Goal: Task Accomplishment & Management: Complete application form

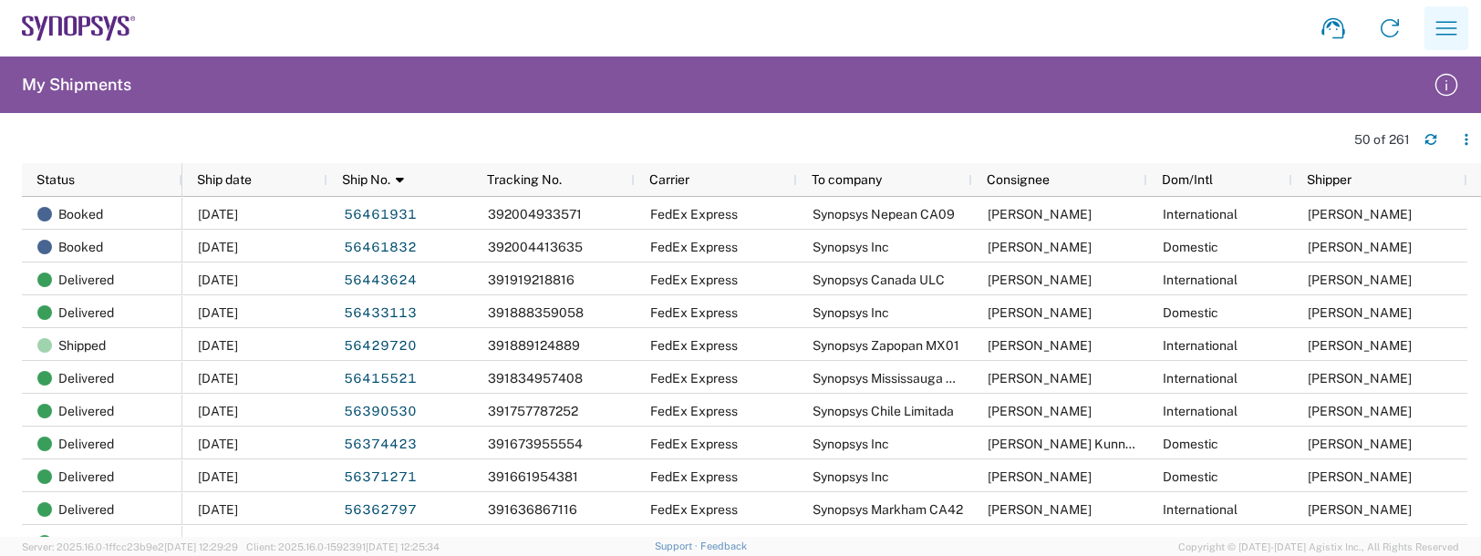
click at [1458, 39] on icon "button" at bounding box center [1446, 28] width 29 height 29
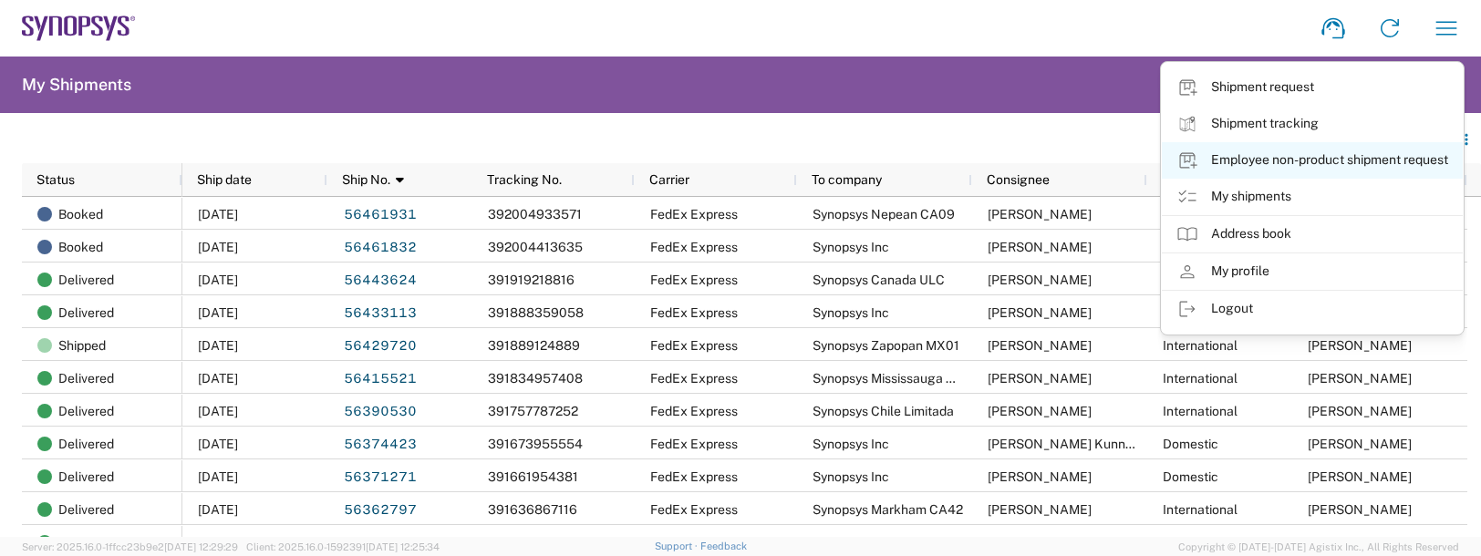
click at [1254, 162] on link "Employee non-product shipment request" at bounding box center [1312, 160] width 301 height 36
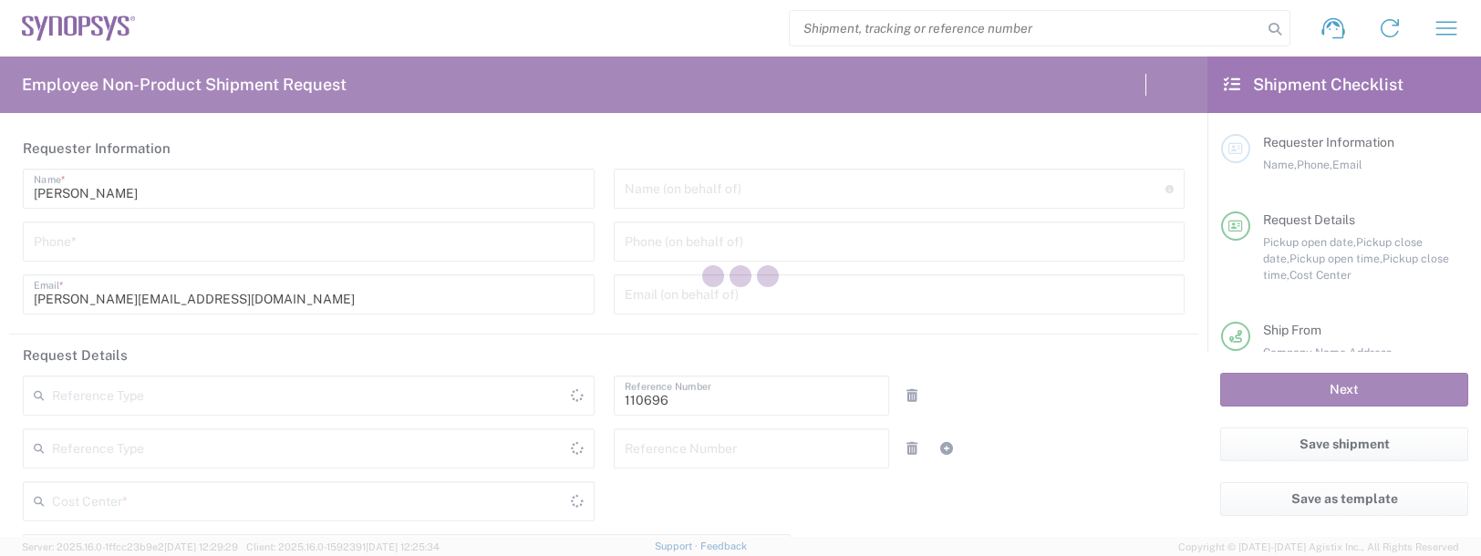
type input "[GEOGRAPHIC_DATA]"
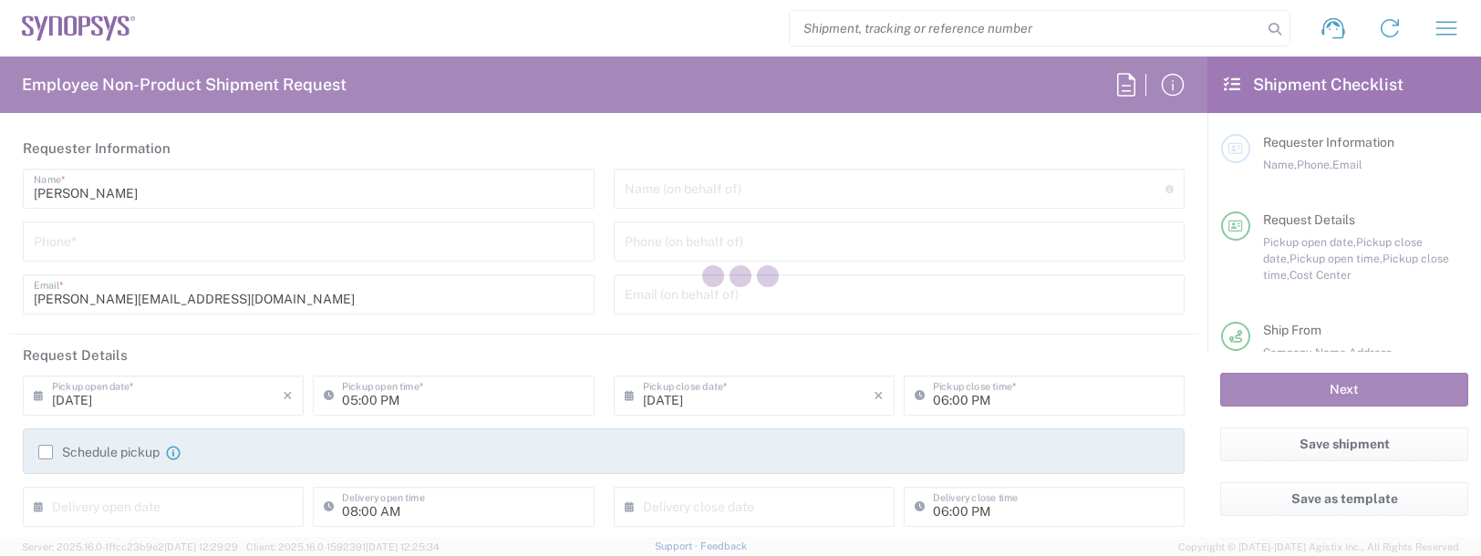
type input "Department"
type input "[US_STATE]"
type input "[GEOGRAPHIC_DATA]"
type input "US01, FAC, SAFETY & 110696"
type input "Delivered at Place"
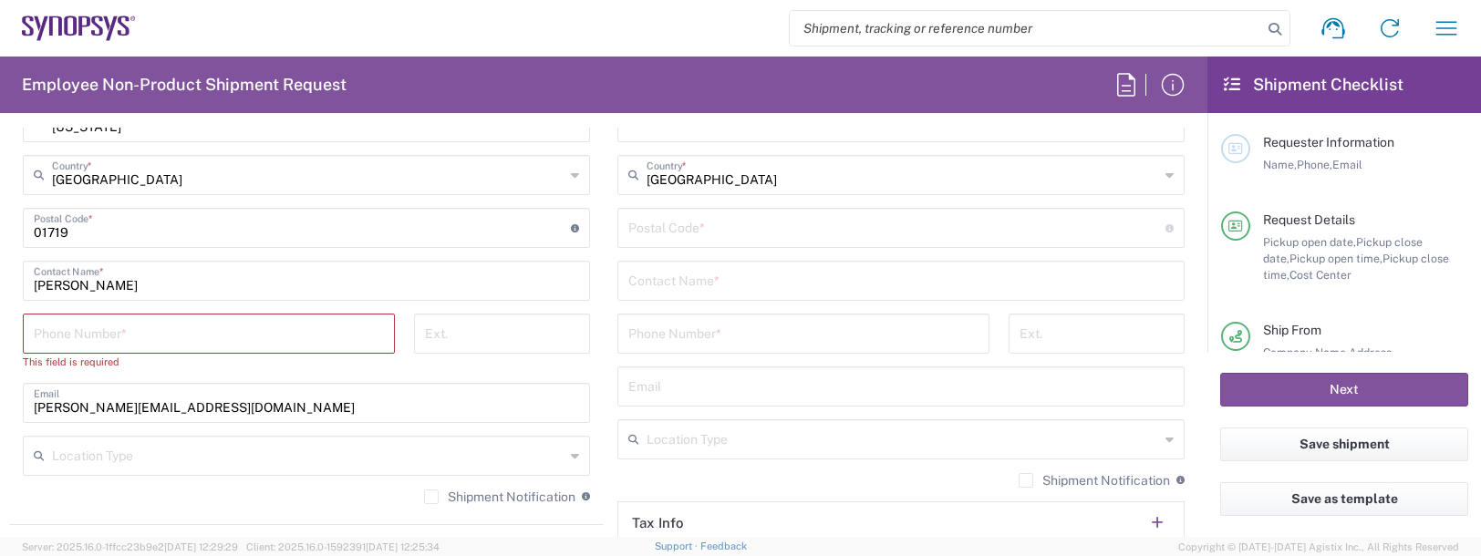
type input "Boxborough US8W"
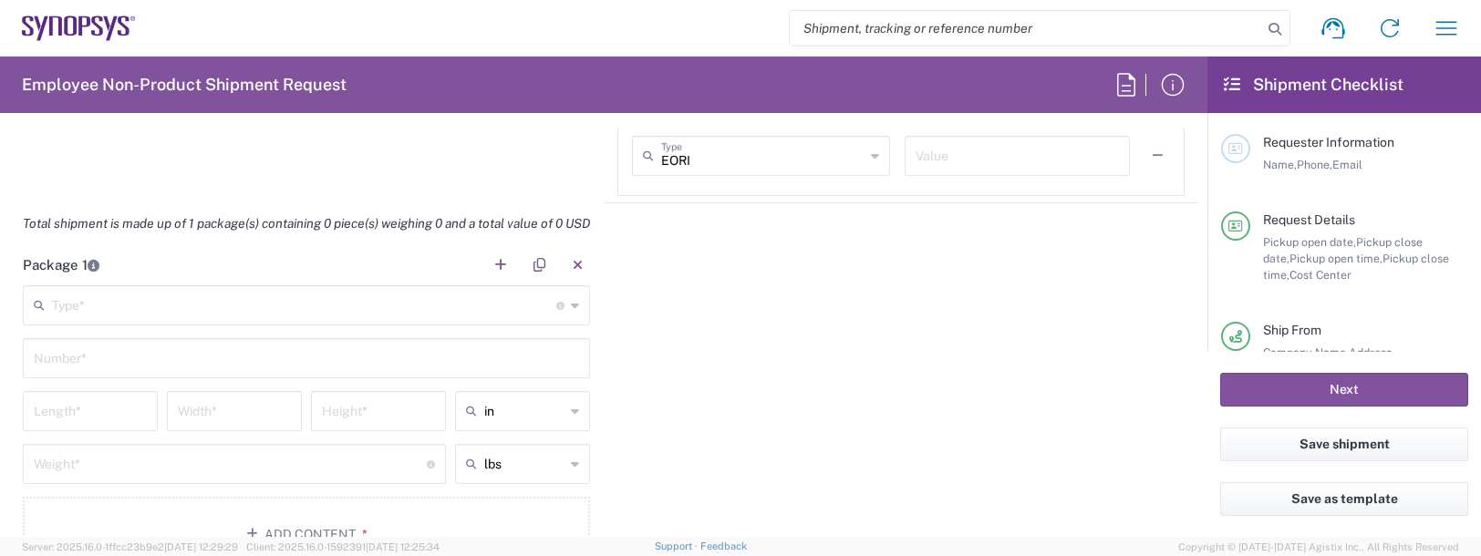
scroll to position [1733, 0]
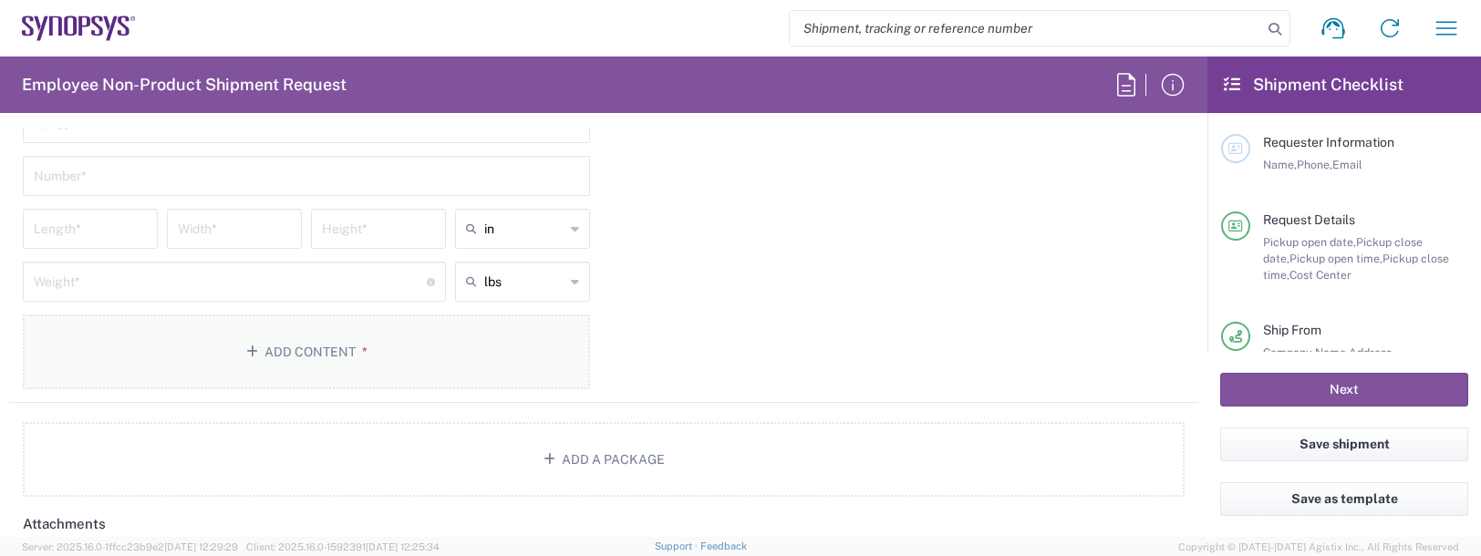
click at [242, 374] on button "Add Content *" at bounding box center [306, 352] width 567 height 75
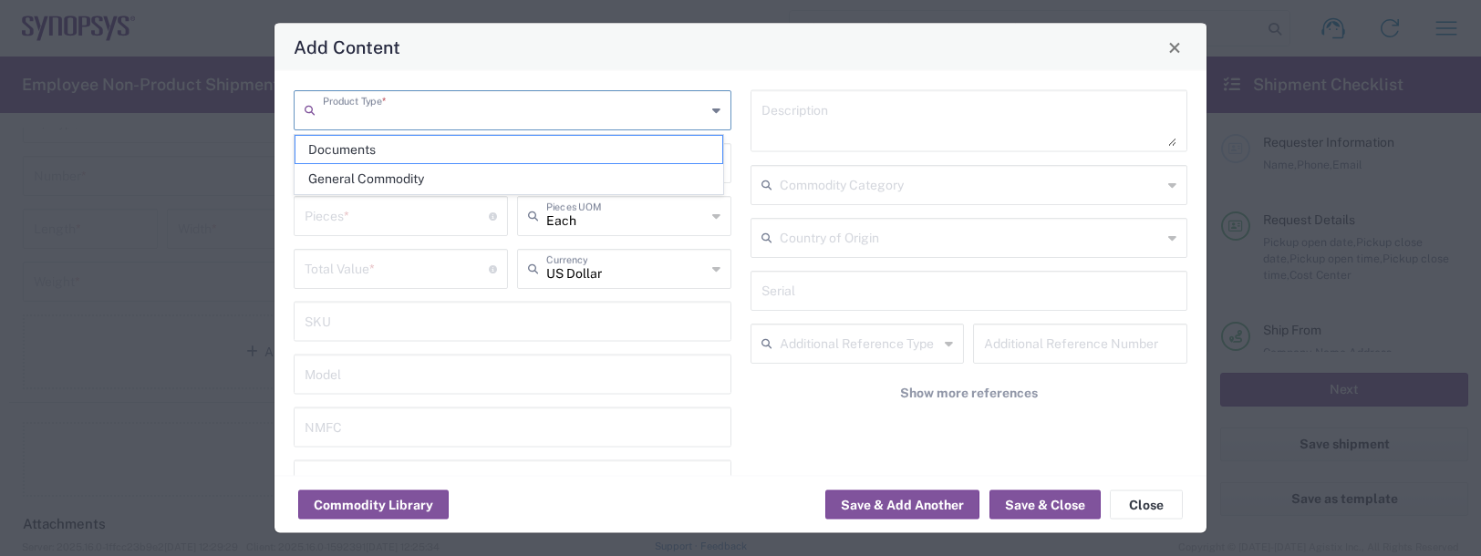
click at [347, 105] on input "text" at bounding box center [514, 109] width 383 height 32
click at [346, 184] on span "General Commodity" at bounding box center [509, 179] width 427 height 28
type input "General Commodity"
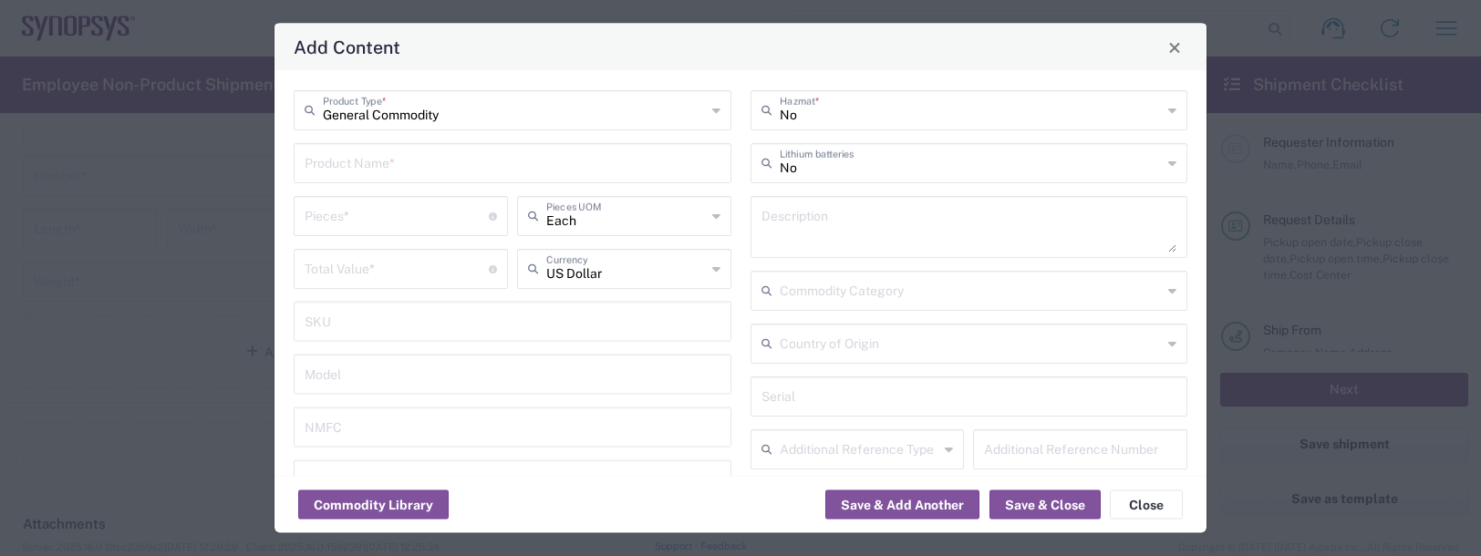
click at [354, 165] on input "text" at bounding box center [513, 162] width 416 height 32
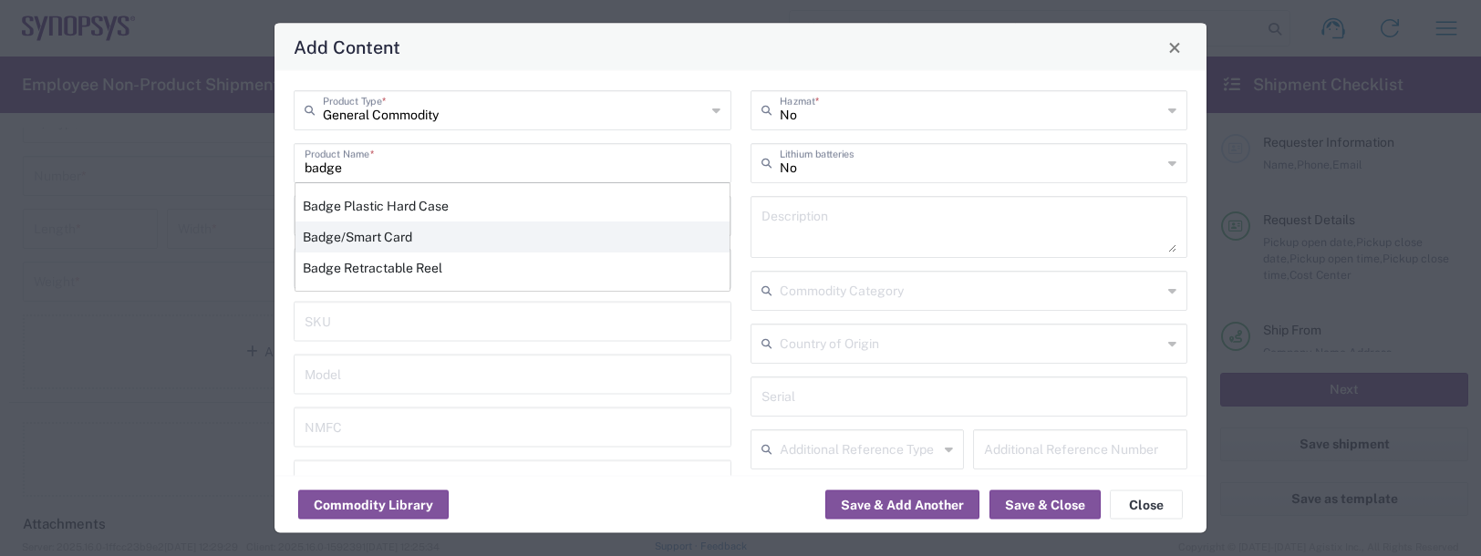
click at [334, 240] on div "Badge/Smart Card" at bounding box center [513, 237] width 434 height 31
type input "Badge/Smart Card"
type input "10.15"
type textarea "Badge/Smart Card"
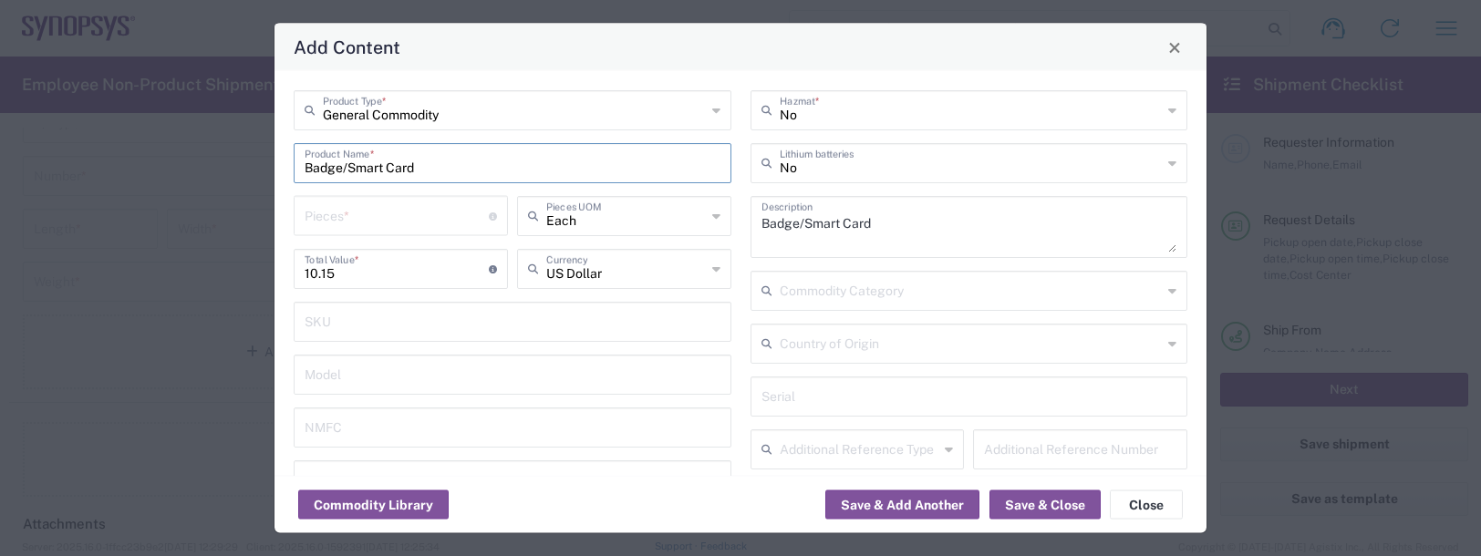
click at [322, 213] on input "number" at bounding box center [397, 215] width 184 height 32
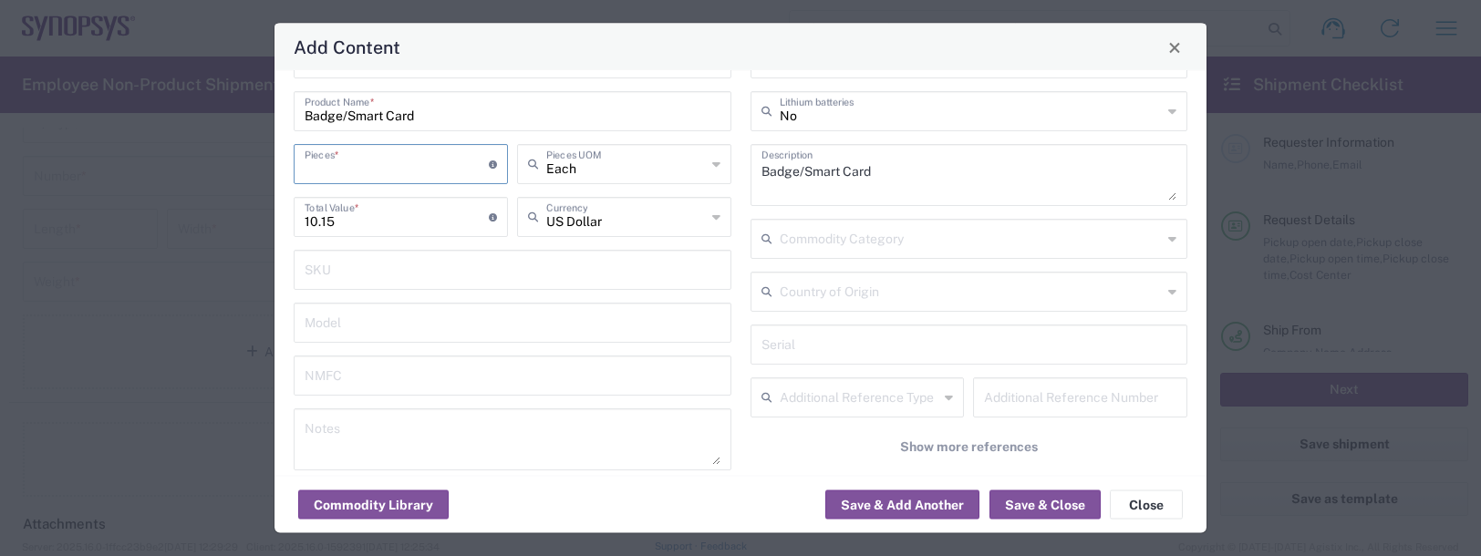
scroll to position [0, 0]
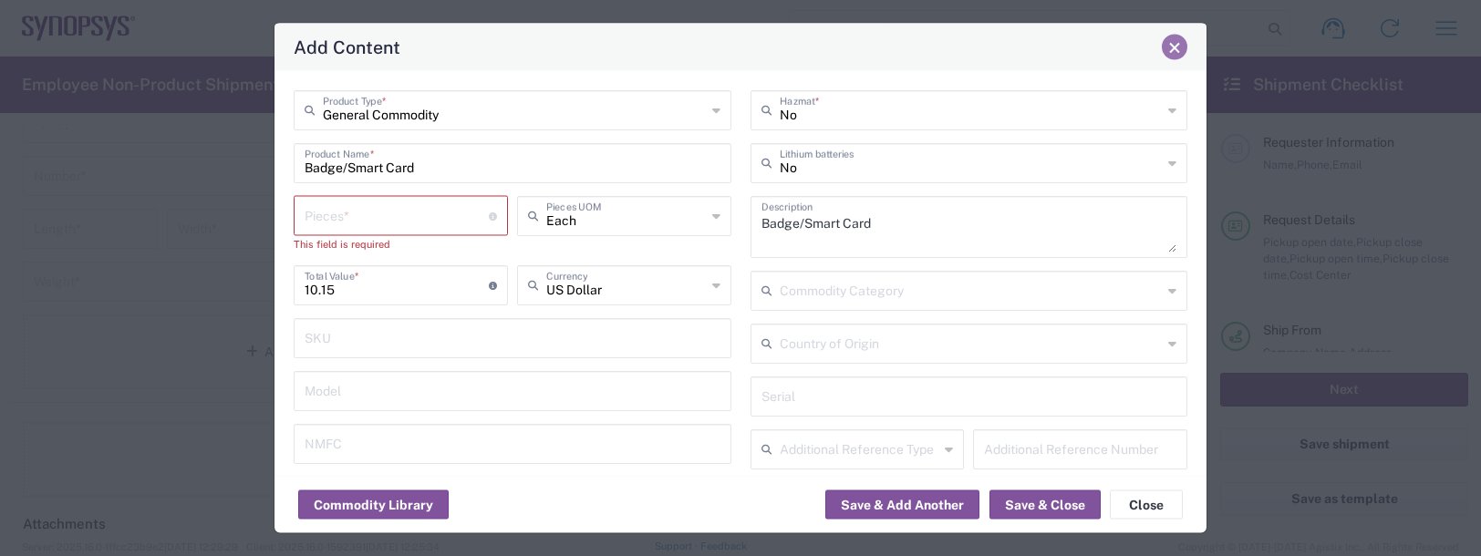
click at [1165, 50] on button "Close" at bounding box center [1175, 48] width 26 height 26
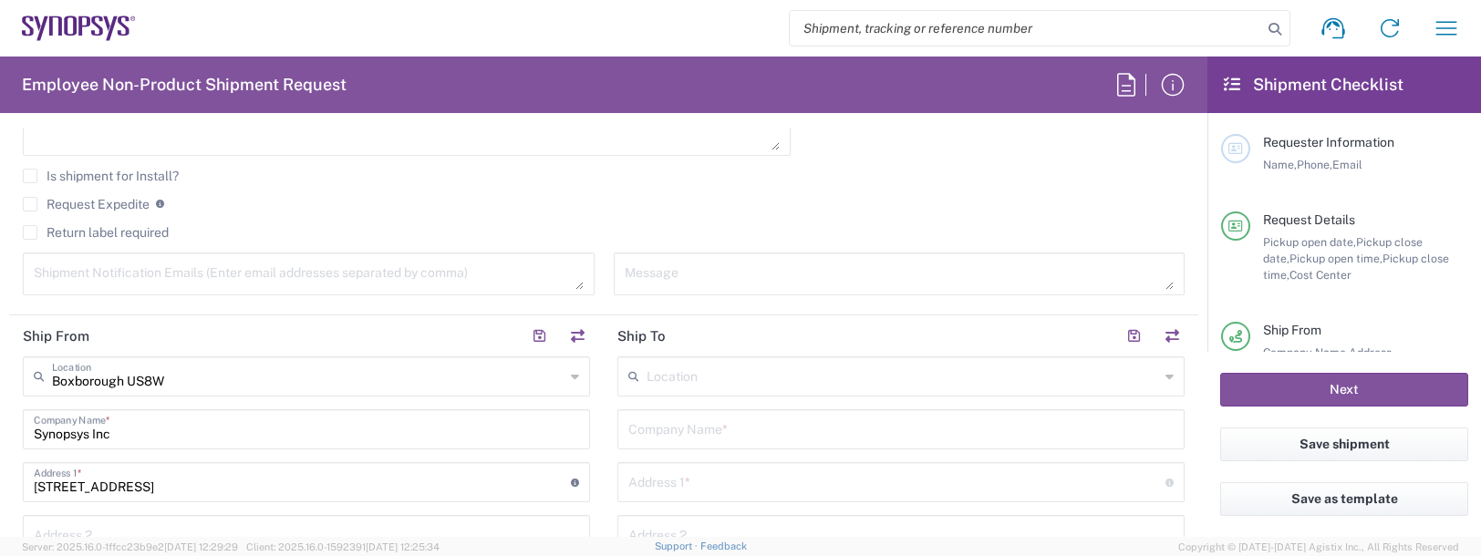
scroll to position [730, 0]
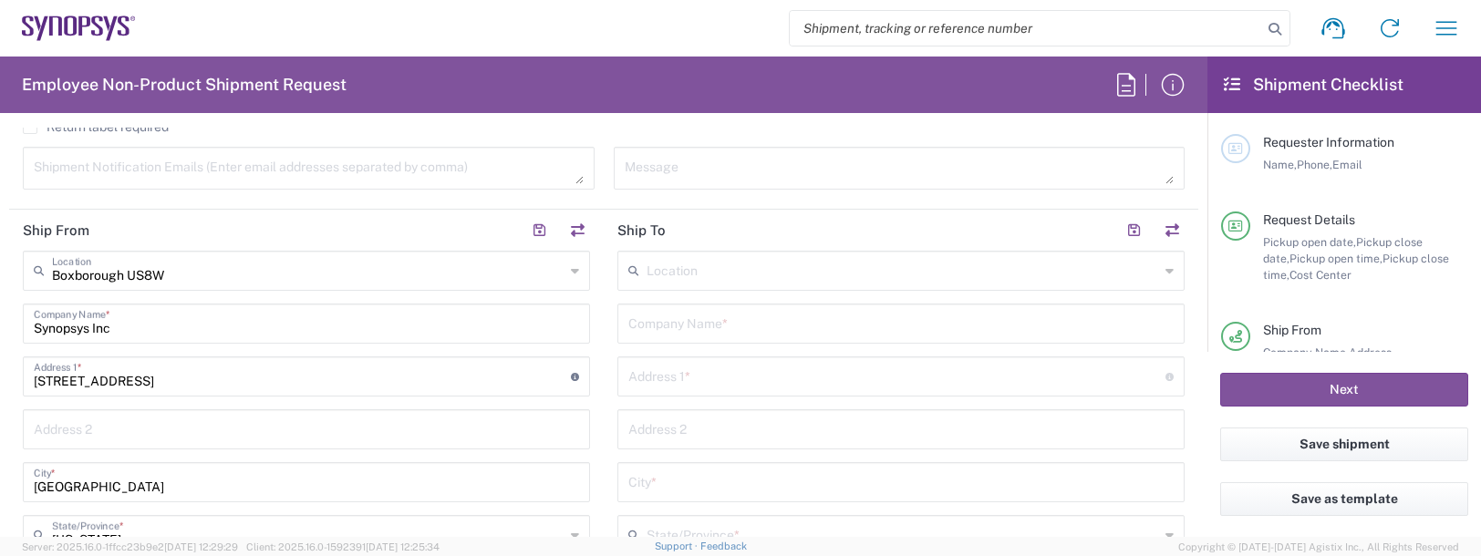
click at [720, 274] on input "text" at bounding box center [903, 270] width 513 height 32
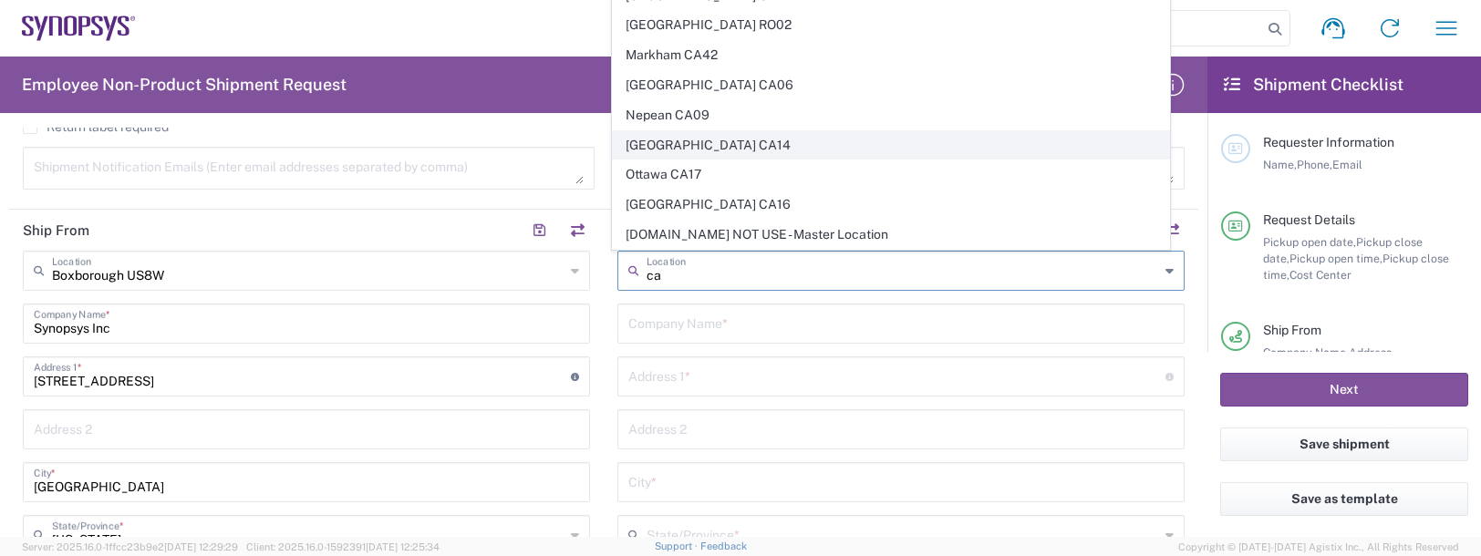
scroll to position [0, 0]
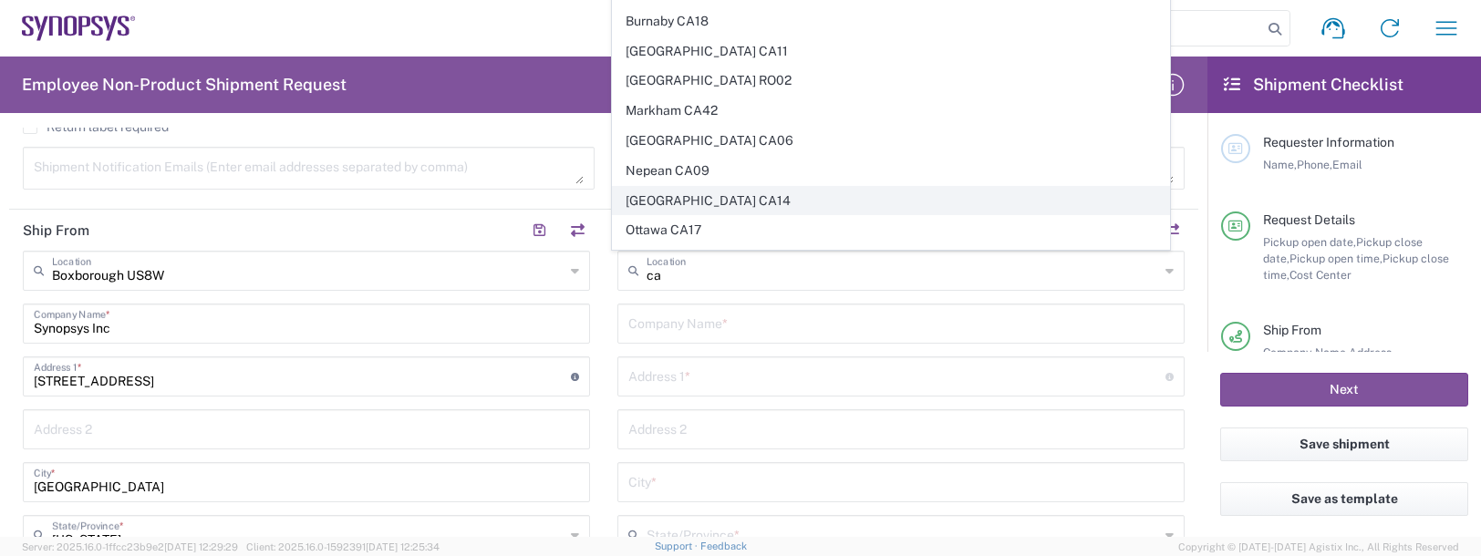
click at [649, 197] on span "[GEOGRAPHIC_DATA] CA14" at bounding box center [891, 201] width 557 height 28
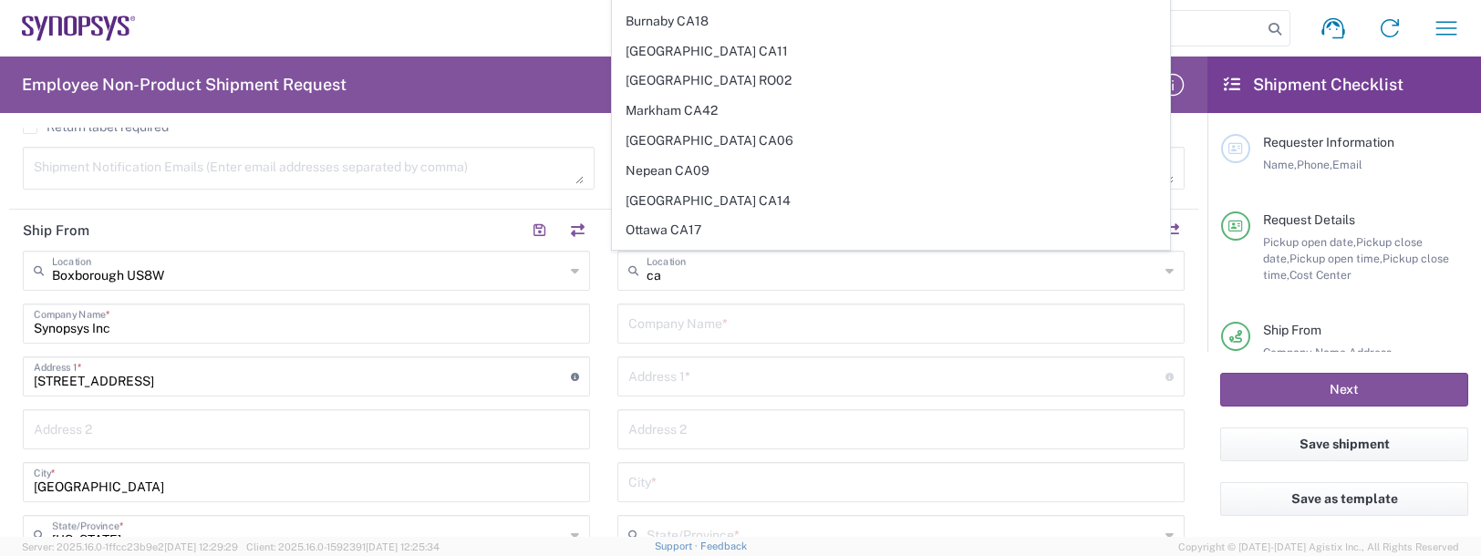
type input "[GEOGRAPHIC_DATA] CA14"
type input "Synopsys Canada ULC"
type input "[STREET_ADDRESS]"
type input "Suite 401"
type input "[GEOGRAPHIC_DATA]"
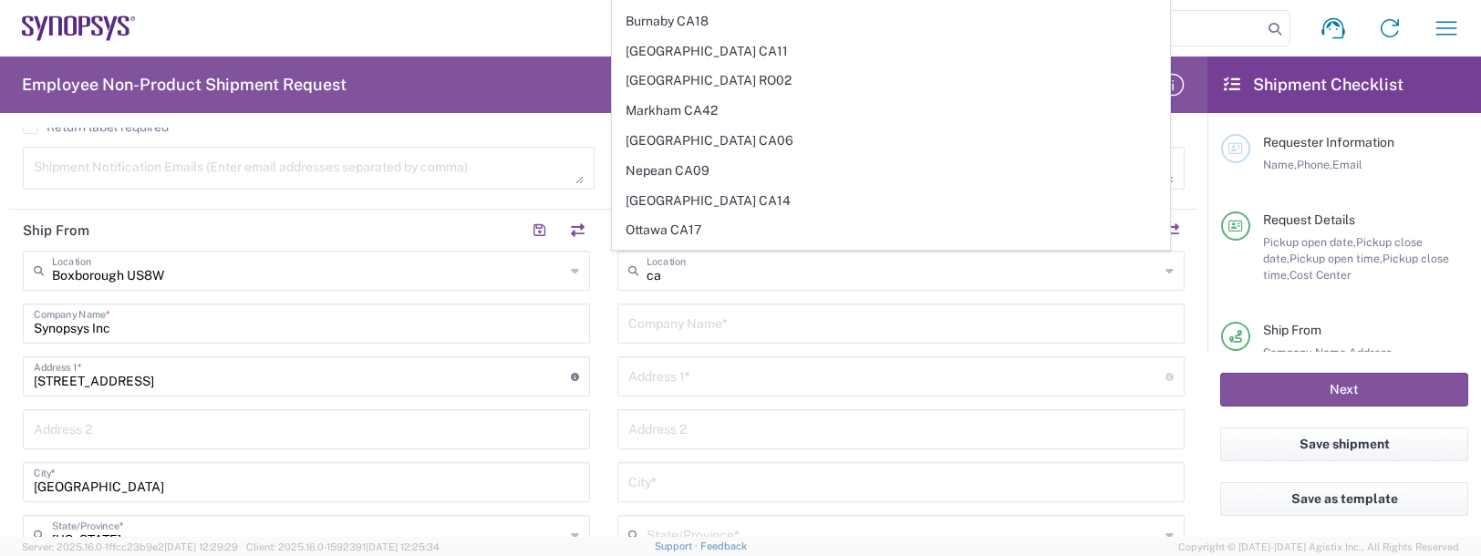
type input "[GEOGRAPHIC_DATA]"
type input "K2K 3K2"
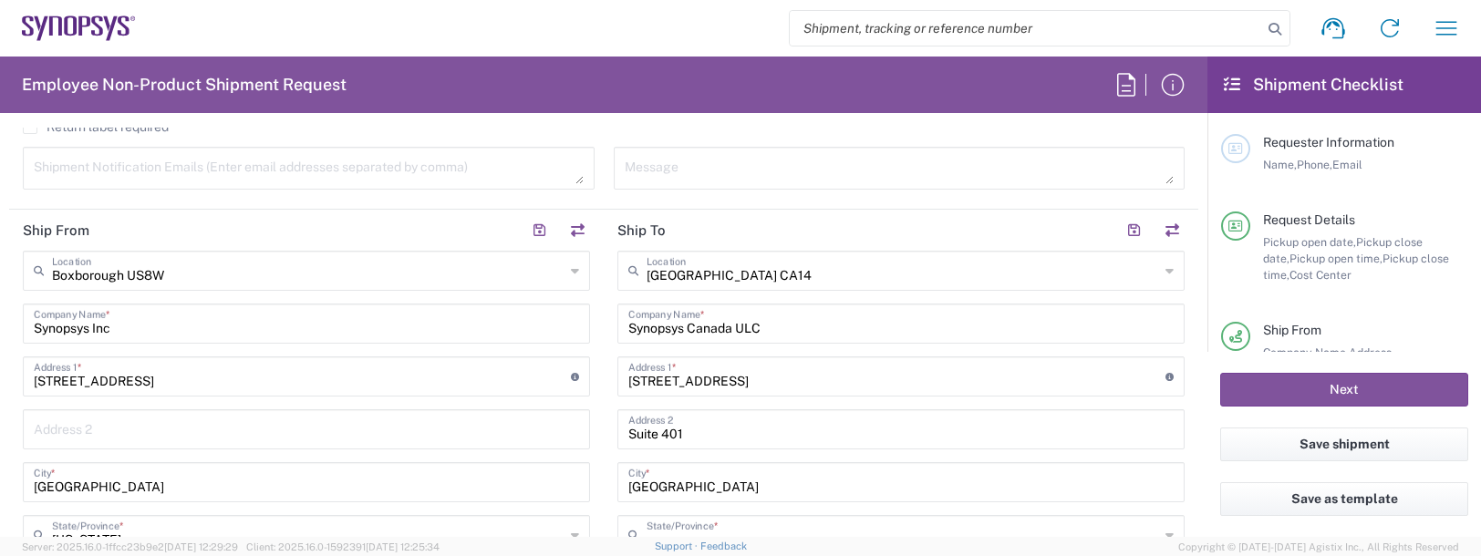
type input "[GEOGRAPHIC_DATA]"
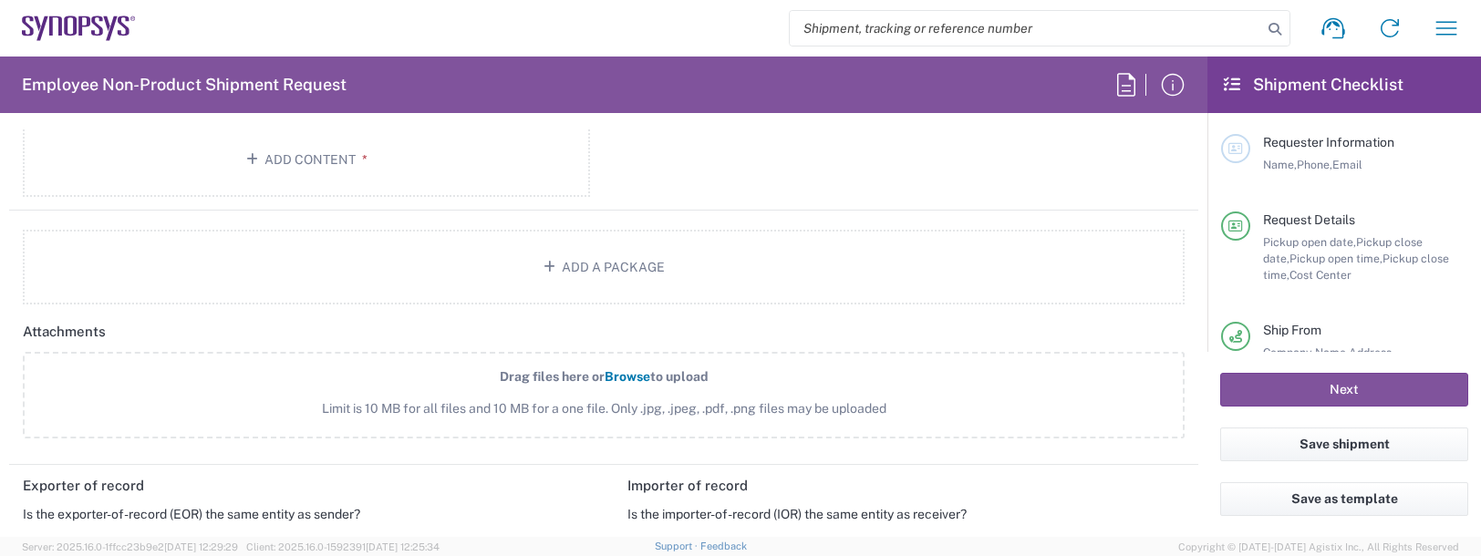
scroll to position [1915, 0]
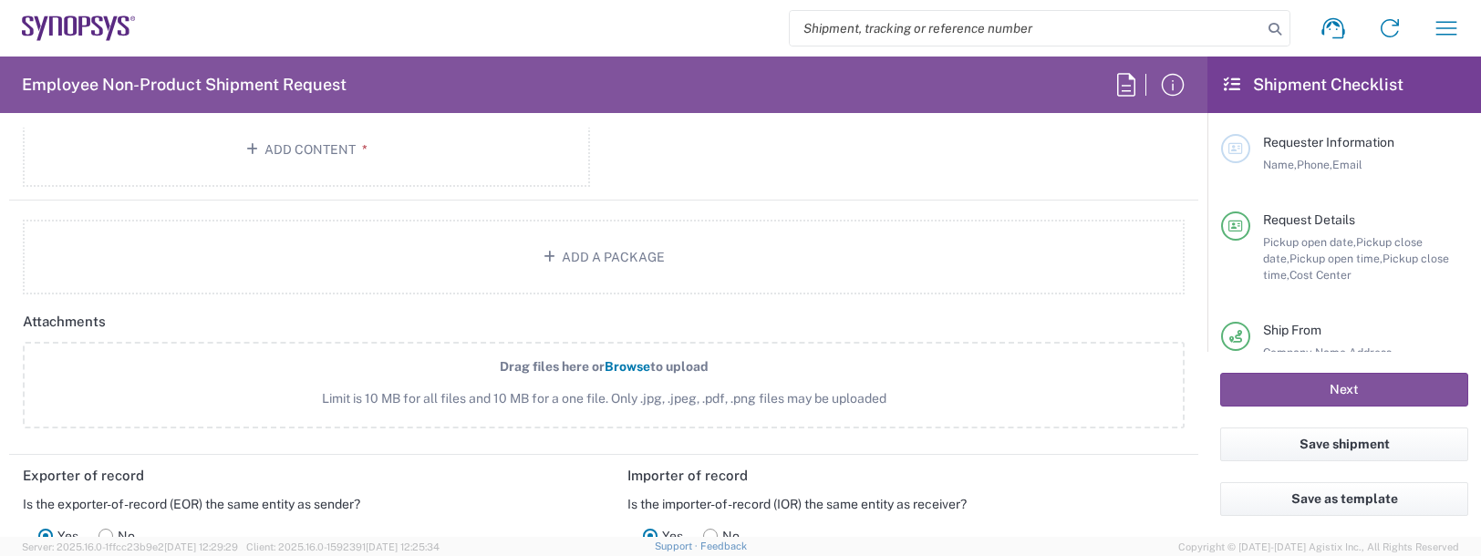
click at [280, 127] on div "Employee Non-Product Shipment Request Requester Information [PERSON_NAME] Name …" at bounding box center [604, 297] width 1208 height 481
click at [278, 162] on button "Add Content *" at bounding box center [306, 149] width 567 height 75
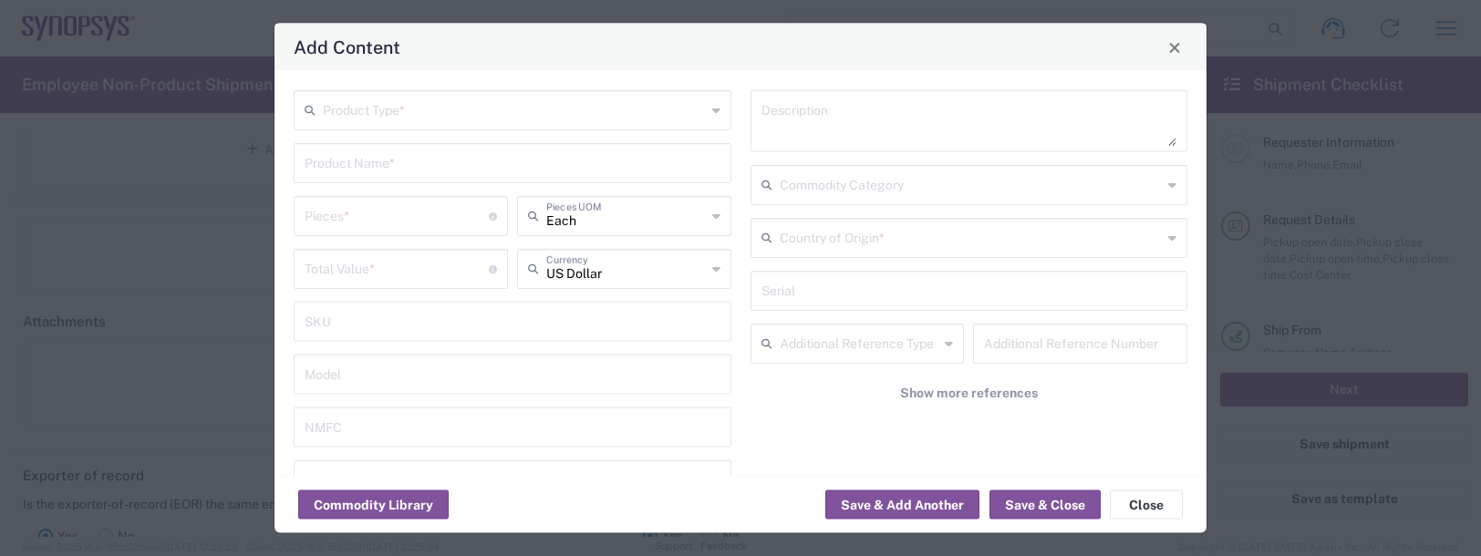
click at [431, 117] on input "text" at bounding box center [514, 109] width 383 height 32
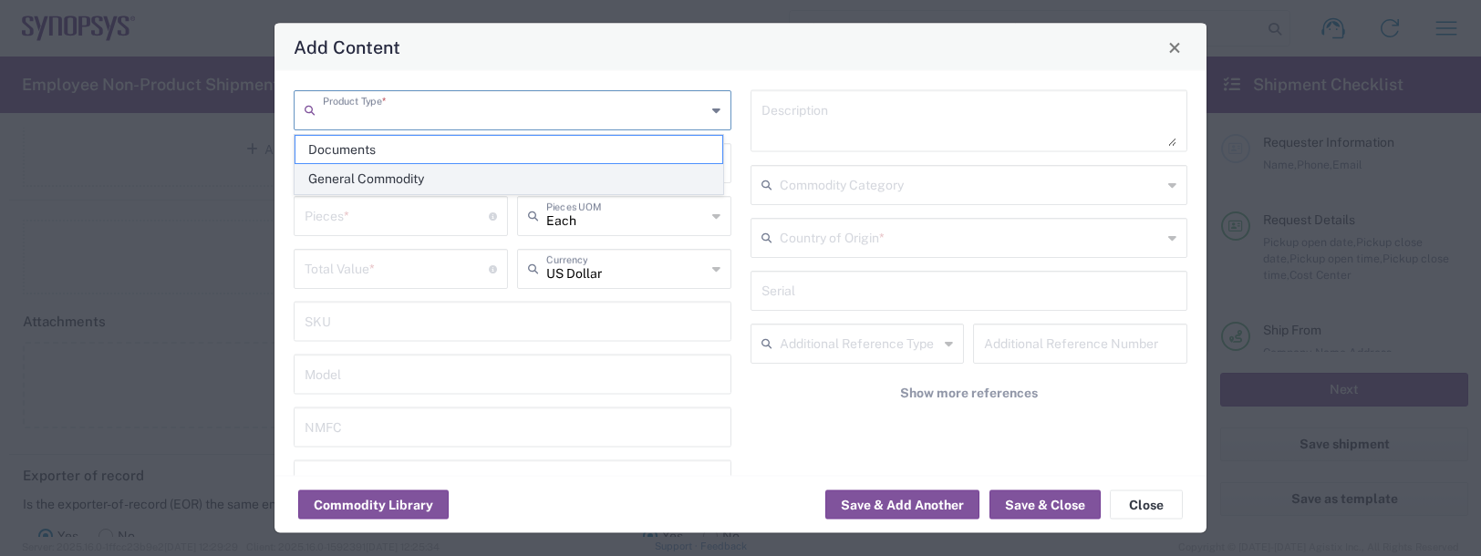
click at [394, 179] on span "General Commodity" at bounding box center [509, 179] width 427 height 28
type input "General Commodity"
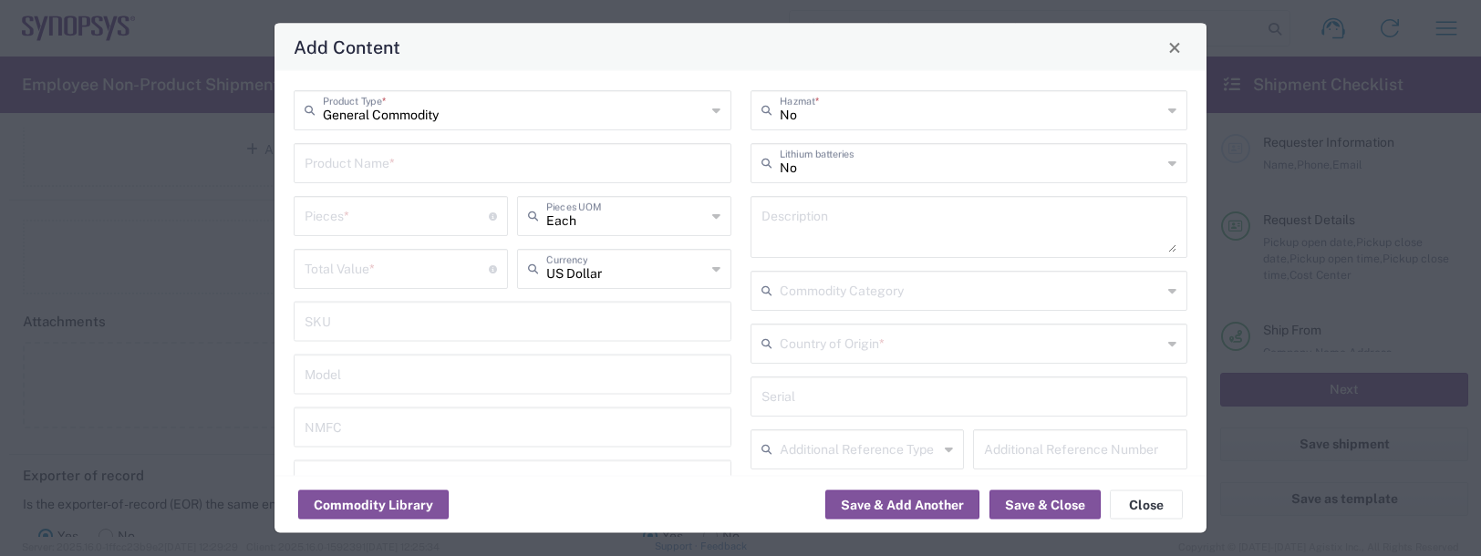
click at [388, 157] on input "text" at bounding box center [513, 162] width 416 height 32
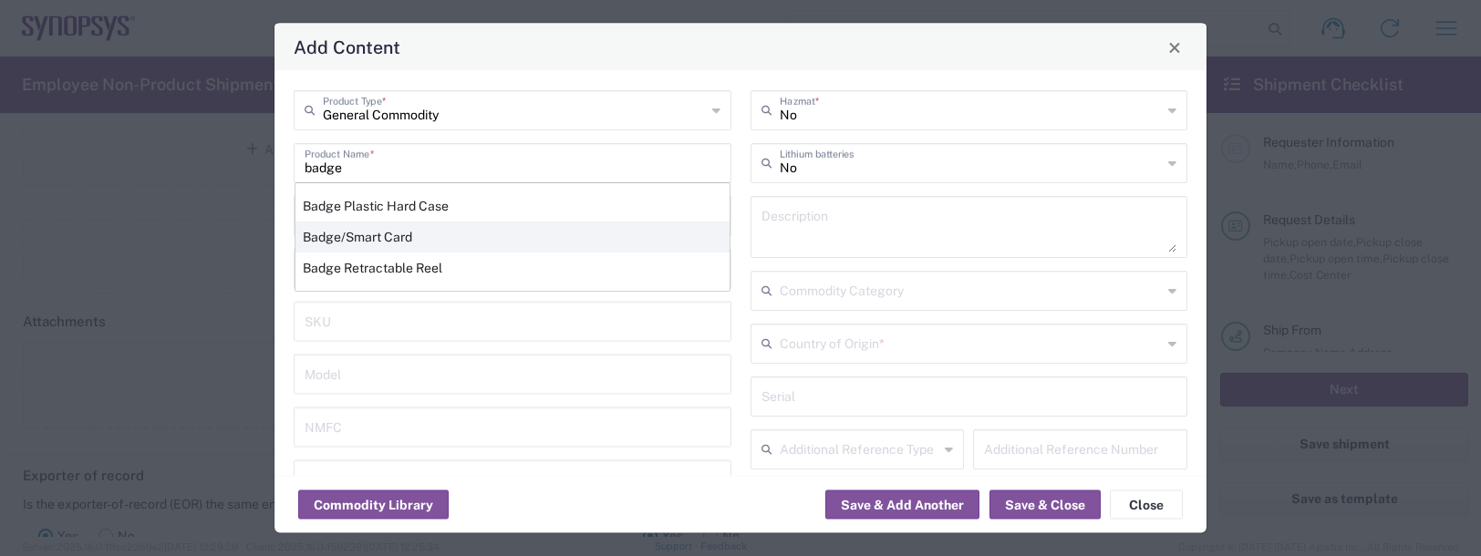
click at [423, 231] on div "Badge/Smart Card" at bounding box center [513, 237] width 434 height 31
type input "Badge/Smart Card"
type input "10.15"
type textarea "Badge/Smart Card"
type input "8523.52.0090"
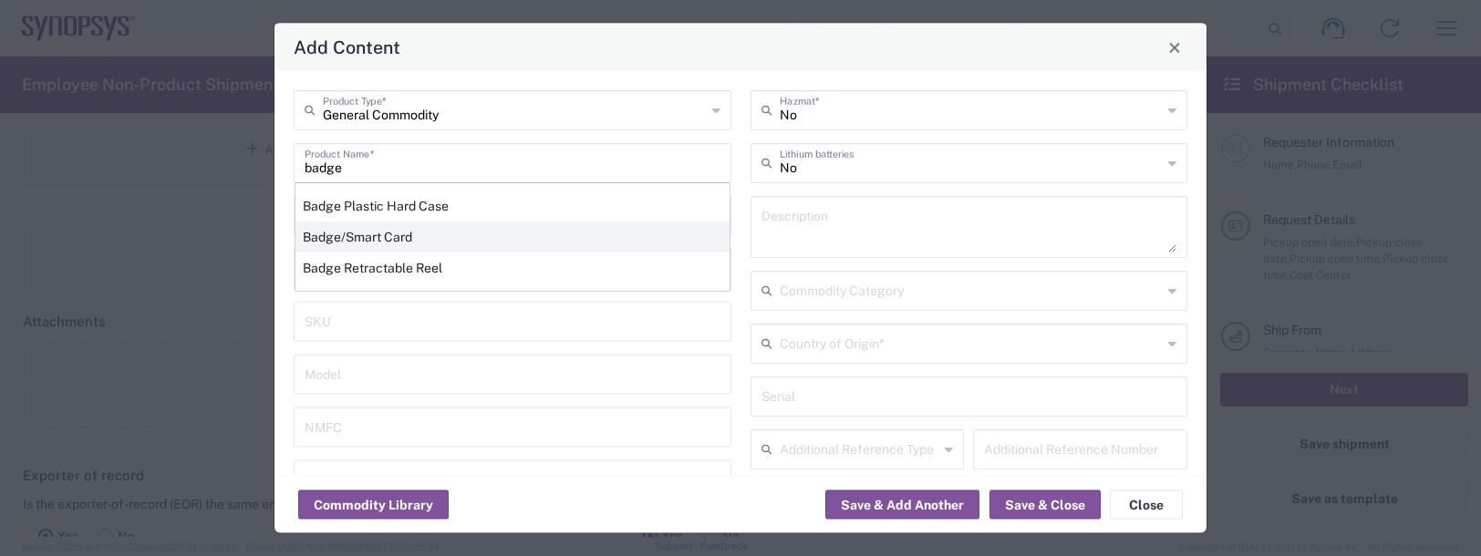
type input "BIS"
type input "EAR99"
type input "NLR - No License Required"
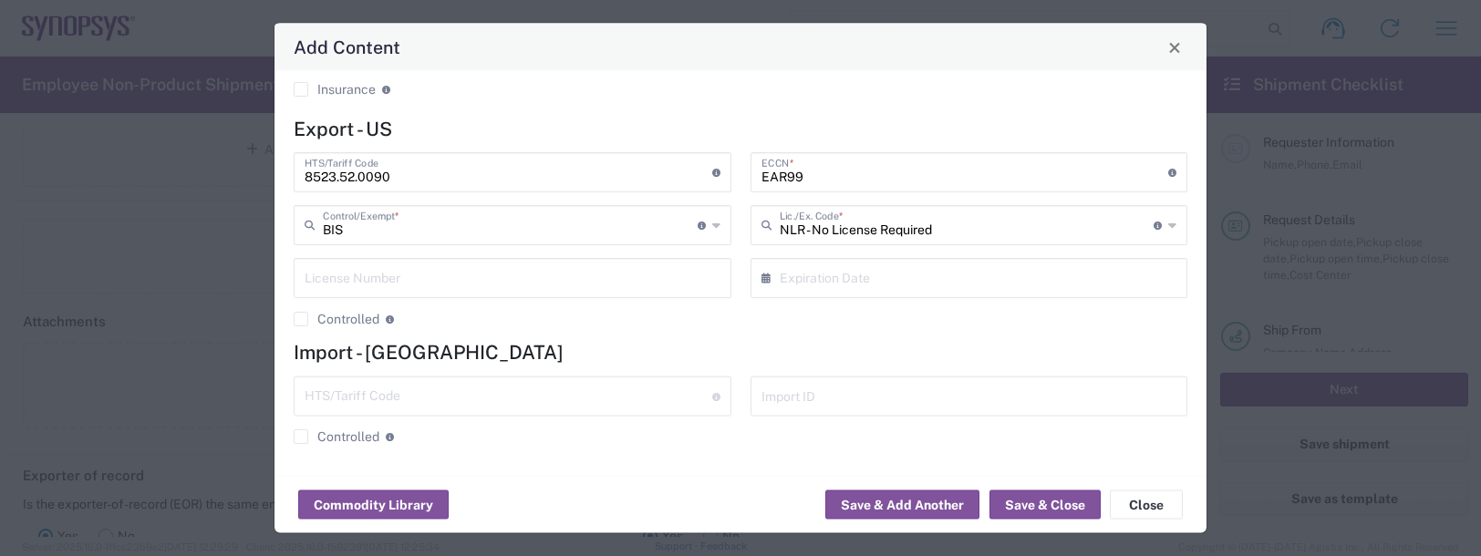
scroll to position [455, 0]
click at [1183, 60] on div "Add Content" at bounding box center [741, 47] width 932 height 47
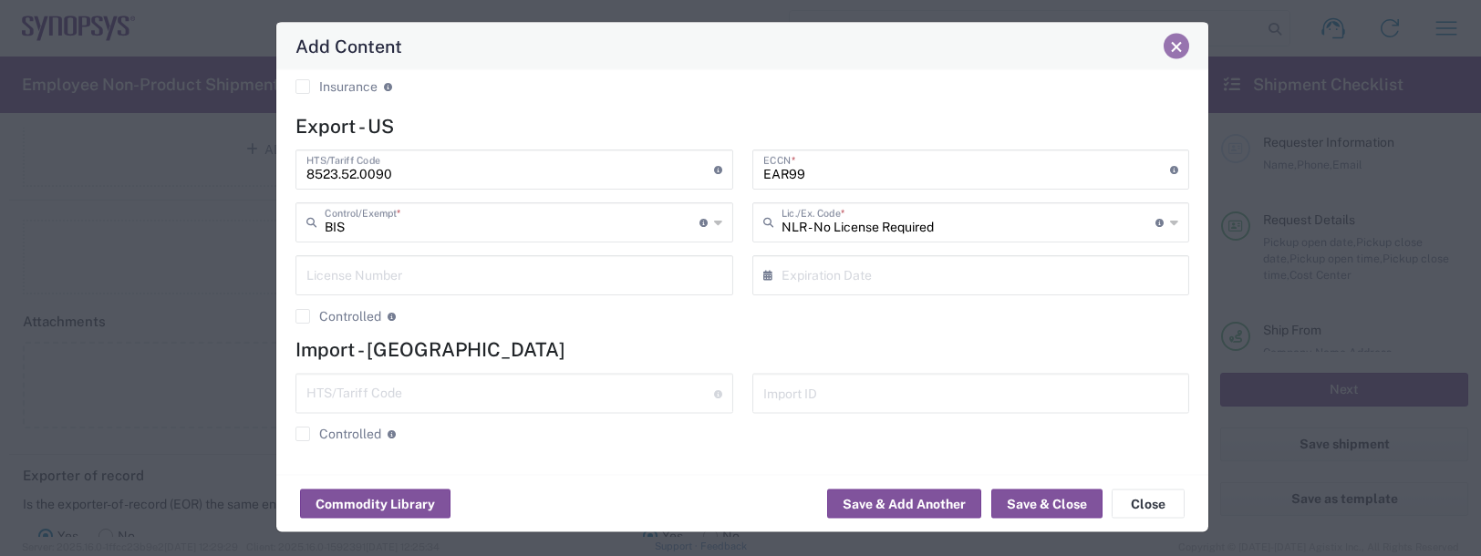
click at [1179, 50] on span "Close" at bounding box center [1176, 46] width 13 height 13
